Goal: Task Accomplishment & Management: Manage account settings

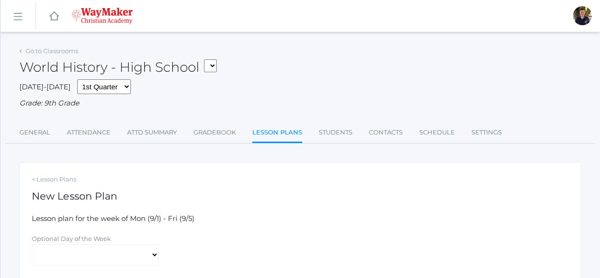
scroll to position [68, 0]
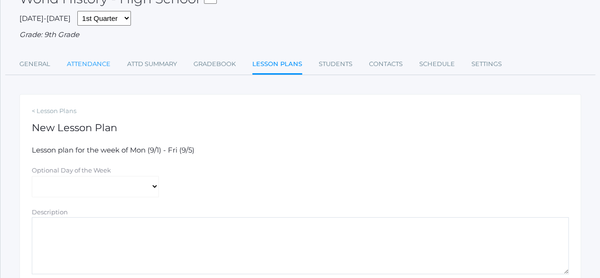
click at [86, 60] on link "Attendance" at bounding box center [89, 64] width 44 height 19
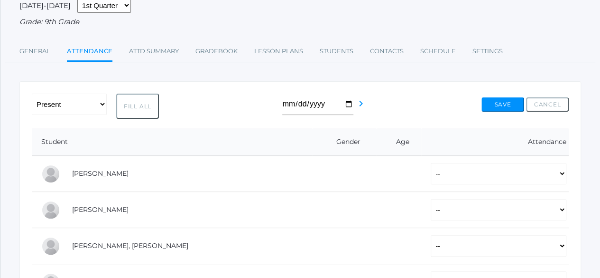
scroll to position [190, 0]
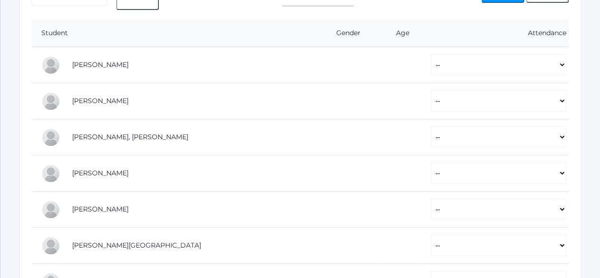
drag, startPoint x: 109, startPoint y: 52, endPoint x: 149, endPoint y: 204, distance: 157.9
click at [152, 216] on tbody "Brozek, Pierce -- Present Tardy Excused Tardy Unexcused Absent Excused Absent U…" at bounding box center [300, 245] width 537 height 397
click at [213, 93] on td "Carr, Eva" at bounding box center [188, 101] width 250 height 36
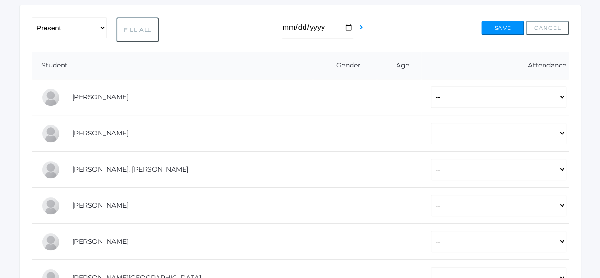
scroll to position [143, 0]
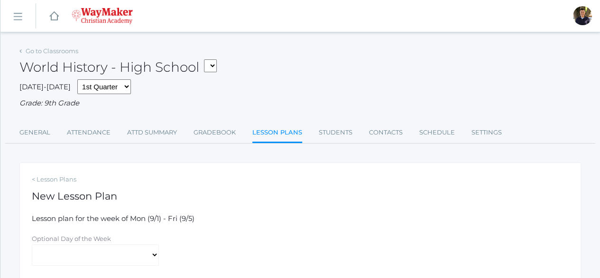
scroll to position [109, 0]
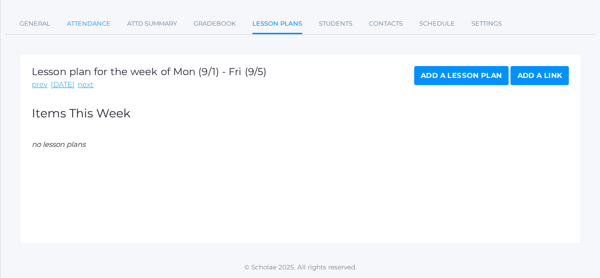
click at [85, 22] on link "Attendance" at bounding box center [89, 23] width 44 height 19
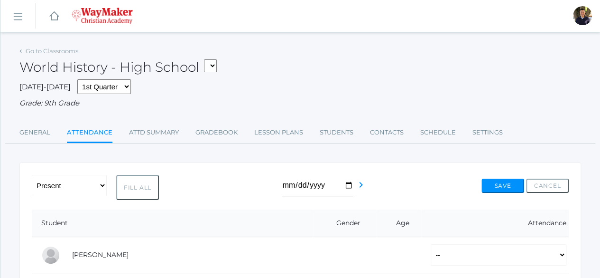
click at [18, 21] on link "icons/ui/navigation/hamburger Created with Sketch." at bounding box center [17, 16] width 35 height 26
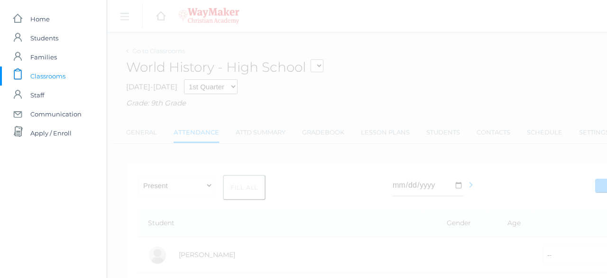
click at [48, 74] on span "Classrooms" at bounding box center [47, 75] width 35 height 19
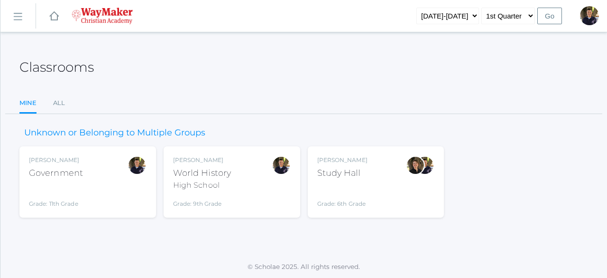
click at [41, 173] on div "Government" at bounding box center [56, 173] width 54 height 13
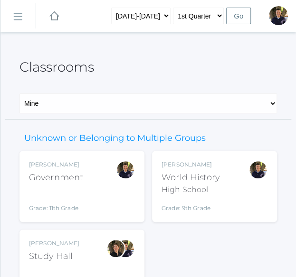
click at [174, 189] on div "High School" at bounding box center [190, 189] width 58 height 11
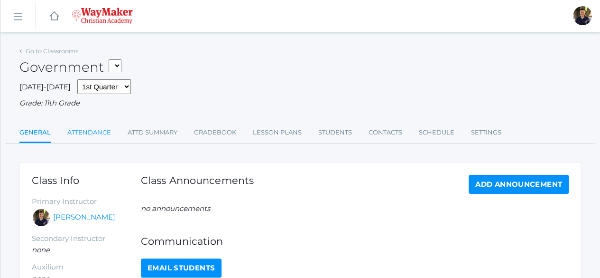
drag, startPoint x: 86, startPoint y: 134, endPoint x: 92, endPoint y: 129, distance: 8.4
click at [86, 135] on link "Attendance" at bounding box center [89, 132] width 44 height 19
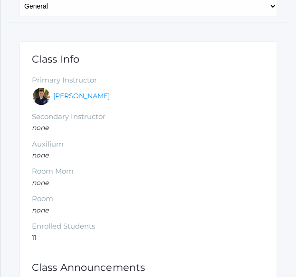
scroll to position [62, 0]
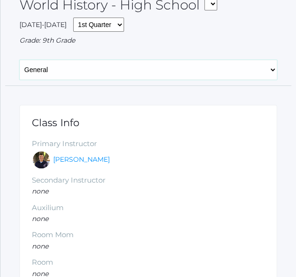
click at [274, 70] on select "General Attendance Attd Summary Gradebook Lesson Plans Students Contacts Schedu…" at bounding box center [147, 70] width 257 height 20
select select "/classrooms/2525/attendance?term=1"
click at [19, 60] on select "General Attendance Attd Summary Gradebook Lesson Plans Students Contacts Schedu…" at bounding box center [147, 70] width 257 height 20
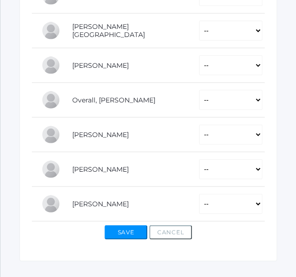
scroll to position [483, 0]
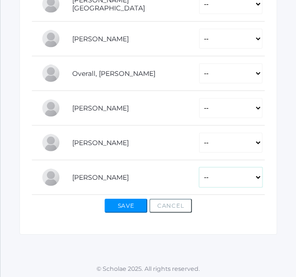
click at [254, 179] on select "-- Present Tardy Excused Tardy Unexcused Absent Excused Absent Unexcused" at bounding box center [230, 177] width 63 height 20
click at [254, 178] on select "-- Present Tardy Excused Tardy Unexcused Absent Excused Absent Unexcused" at bounding box center [230, 177] width 63 height 20
click at [199, 174] on select "-- Present Tardy Excused Tardy Unexcused Absent Excused Absent Unexcused" at bounding box center [230, 177] width 63 height 20
click at [103, 175] on link "Vichinsky, Leah" at bounding box center [100, 177] width 56 height 9
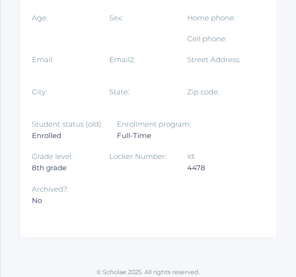
scroll to position [261, 0]
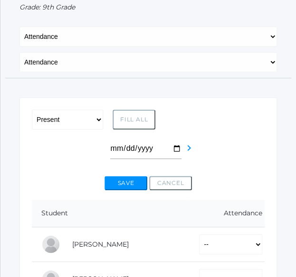
scroll to position [9, 0]
